Goal: Book appointment/travel/reservation

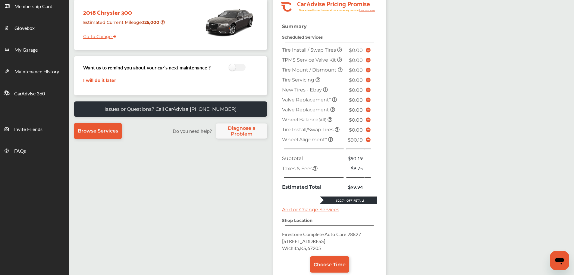
scroll to position [47, 0]
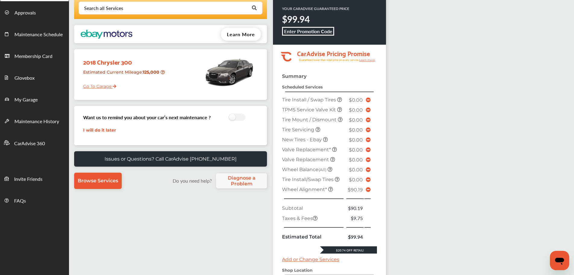
click at [369, 190] on icon at bounding box center [368, 189] width 5 height 5
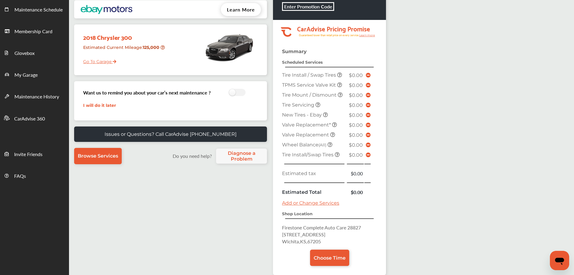
scroll to position [105, 0]
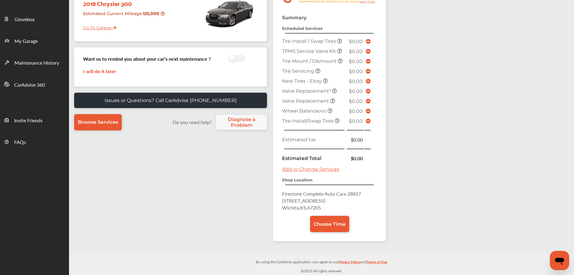
click at [332, 221] on span "Choose Time" at bounding box center [330, 224] width 32 height 6
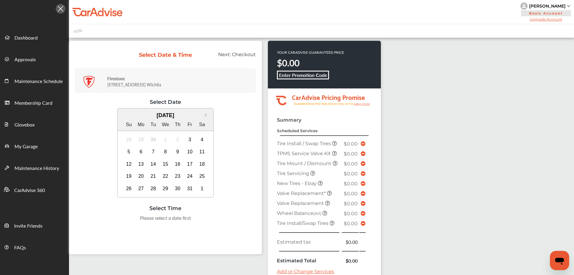
click at [125, 152] on div "5" at bounding box center [129, 152] width 10 height 10
click at [115, 216] on div "10:00 AM" at bounding box center [105, 219] width 29 height 11
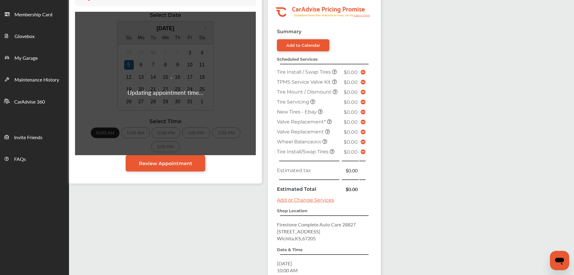
scroll to position [159, 0]
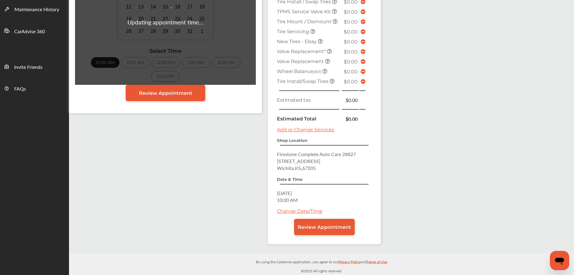
click at [336, 230] on link "Review Appointment" at bounding box center [324, 227] width 61 height 16
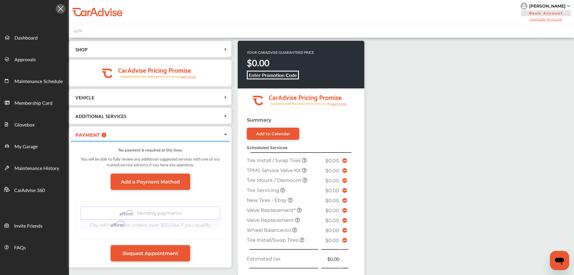
scroll to position [159, 0]
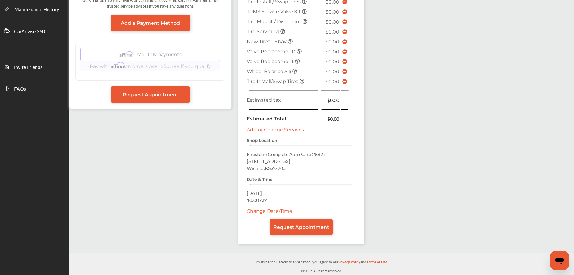
click at [314, 225] on span "Request Appointment" at bounding box center [301, 227] width 56 height 6
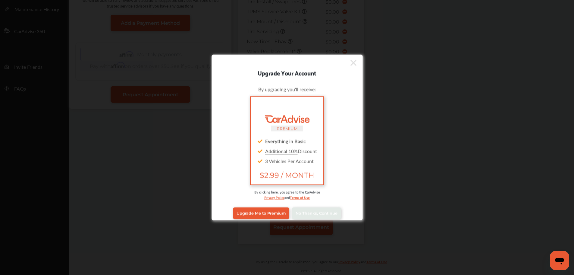
click at [326, 218] on link "No Thanks, Continue" at bounding box center [316, 212] width 49 height 11
